Goal: Information Seeking & Learning: Learn about a topic

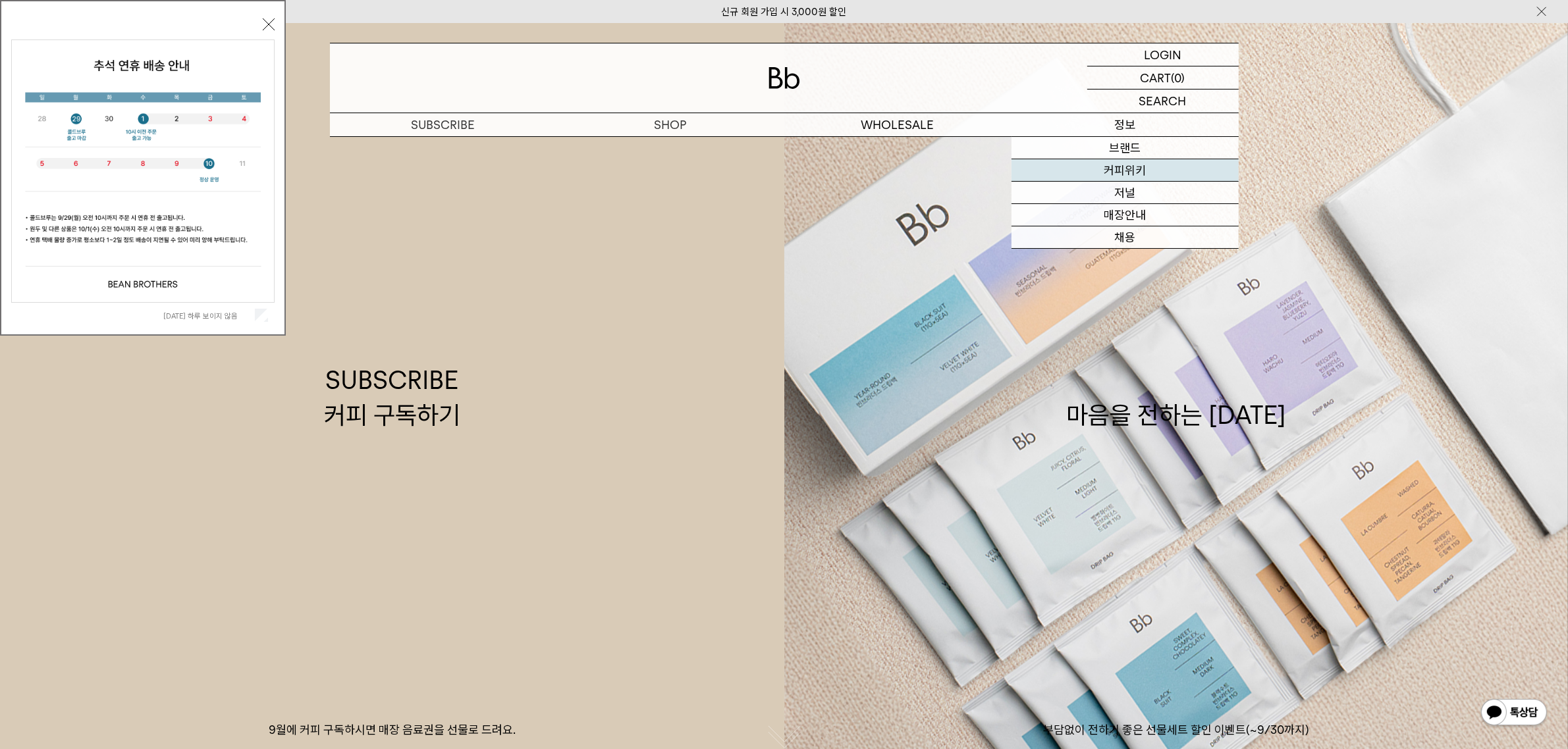
drag, startPoint x: 0, startPoint y: 0, endPoint x: 1090, endPoint y: 166, distance: 1102.6
click at [1090, 166] on link "커피위키" at bounding box center [1125, 170] width 227 height 22
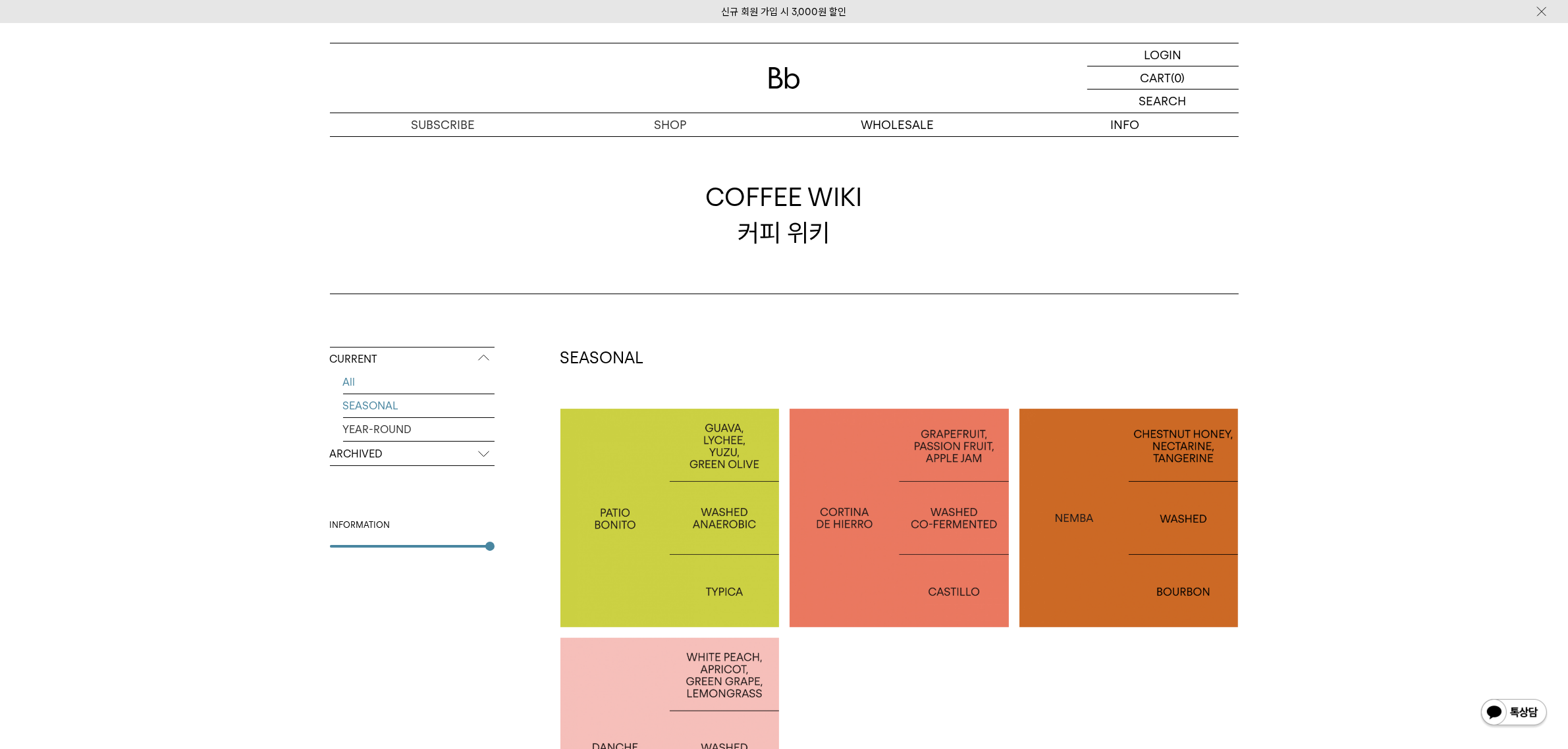
click at [382, 413] on link "SEASONAL" at bounding box center [418, 406] width 152 height 23
click at [373, 460] on p "ARCHIVED" at bounding box center [412, 454] width 164 height 24
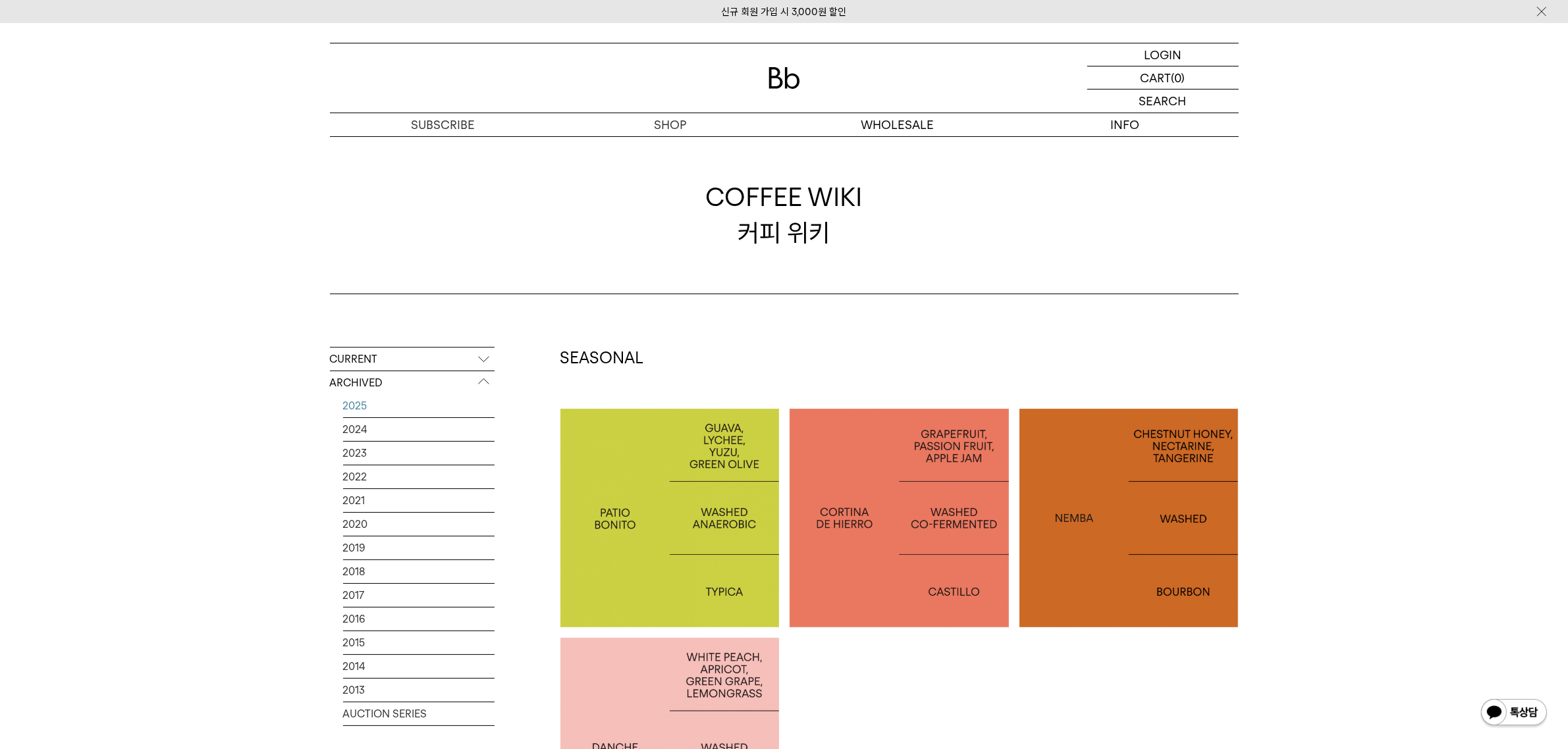
click at [402, 412] on link "2025" at bounding box center [418, 406] width 152 height 23
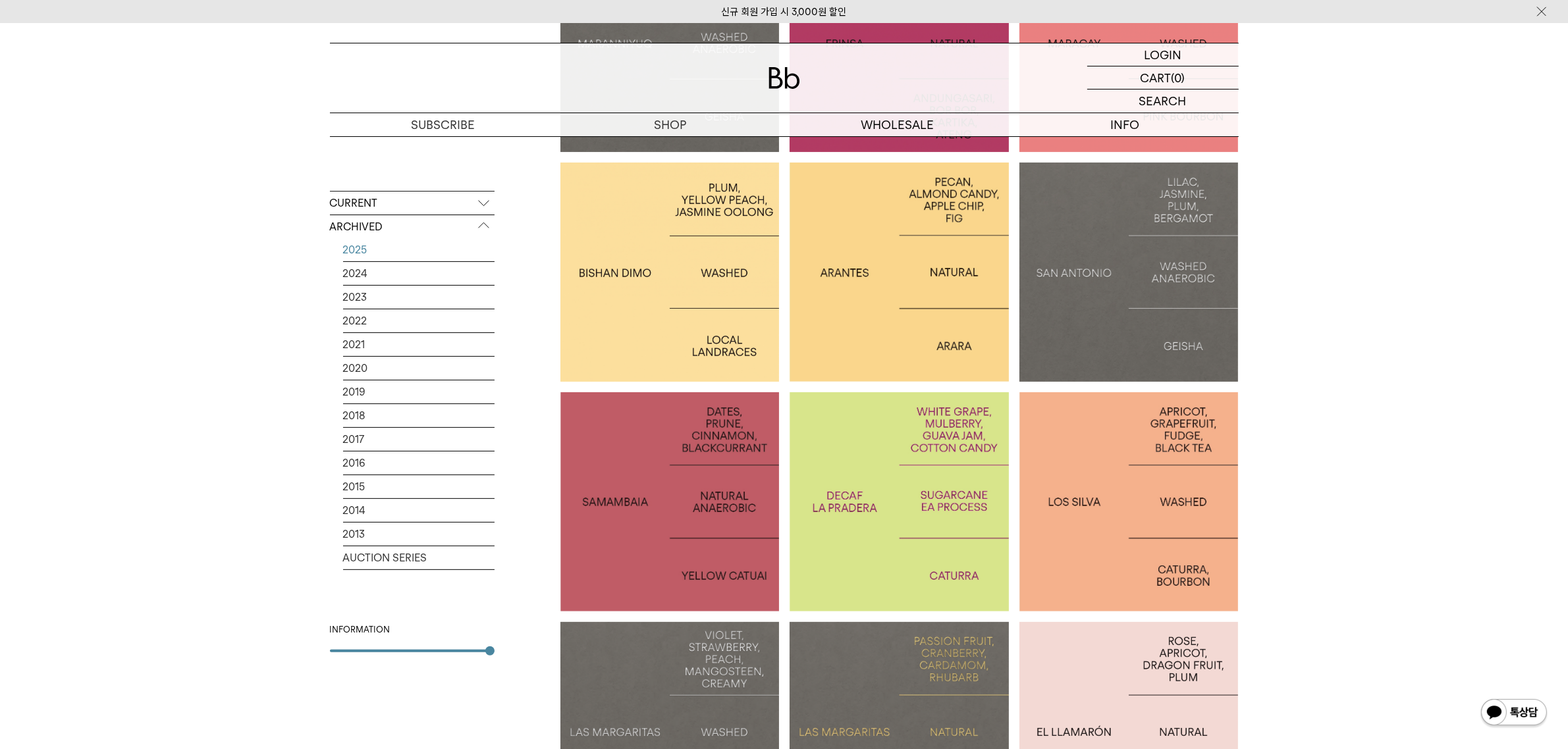
scroll to position [492, 0]
